Goal: Information Seeking & Learning: Learn about a topic

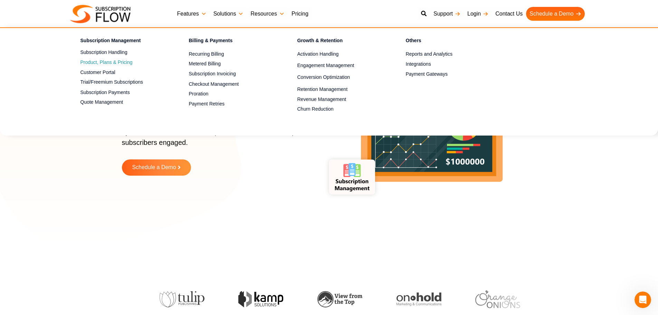
click at [117, 64] on span "Product, Plans & Pricing" at bounding box center [107, 62] width 52 height 7
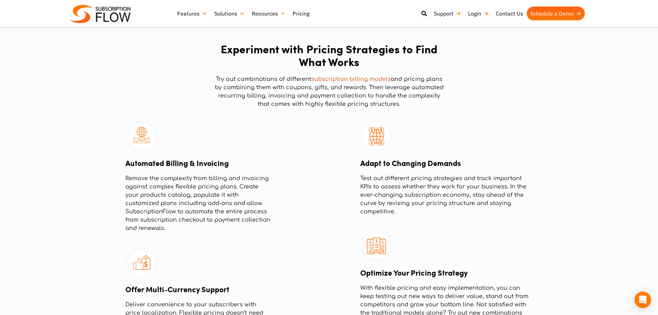
scroll to position [889, 0]
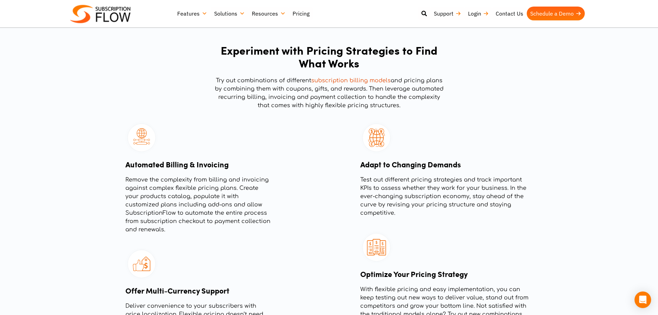
click at [342, 81] on link "subscription billing models" at bounding box center [350, 80] width 79 height 6
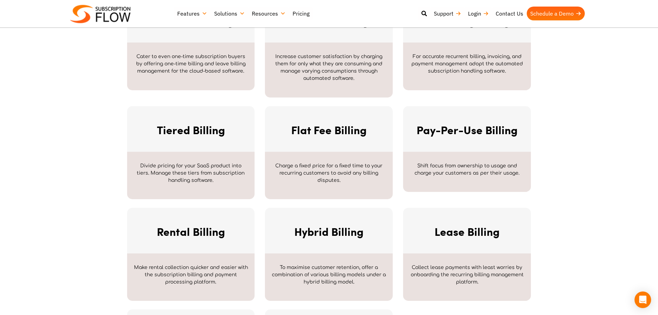
scroll to position [484, 0]
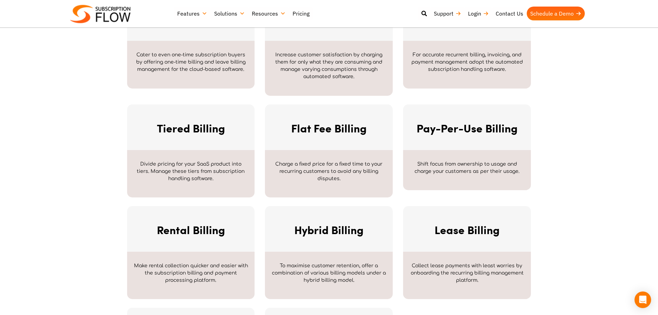
click at [332, 130] on link "Flat Fee Billing" at bounding box center [328, 128] width 75 height 16
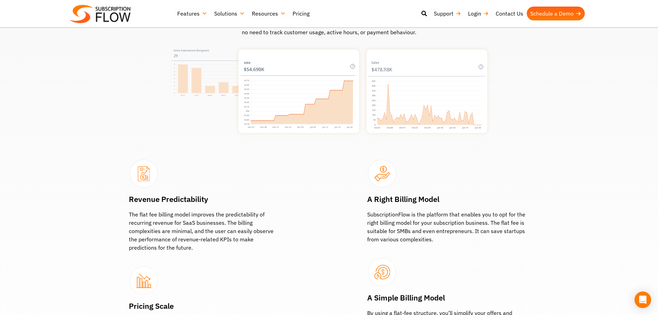
scroll to position [484, 0]
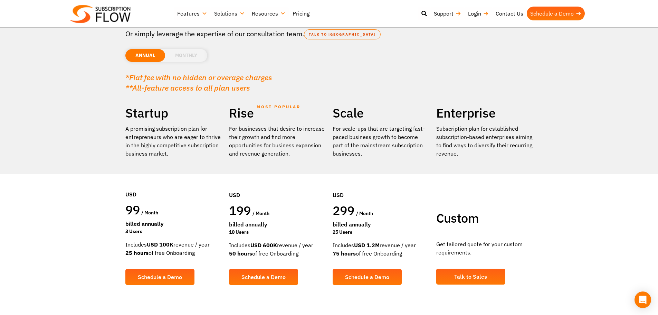
scroll to position [104, 0]
